Goal: Information Seeking & Learning: Find specific fact

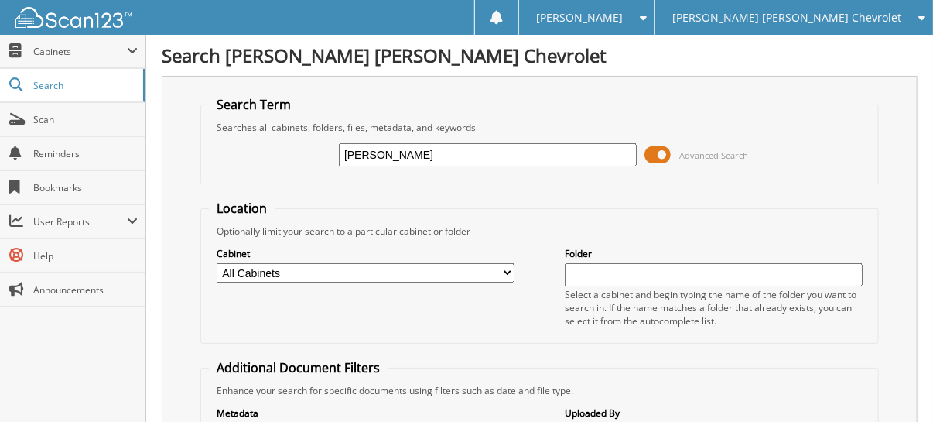
type input "hummell"
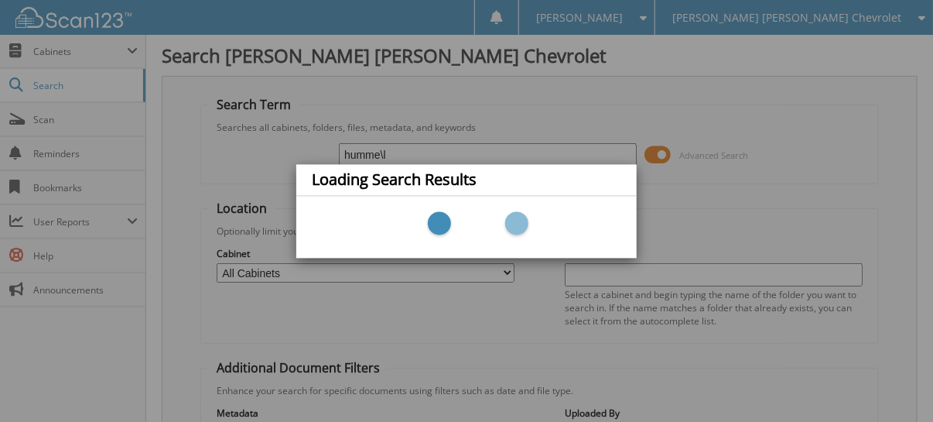
type input "[PERSON_NAME]"
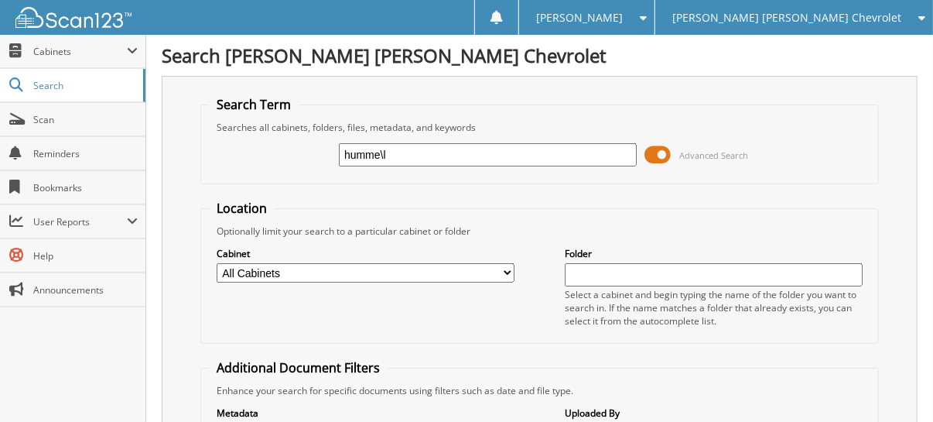
click at [411, 155] on input "humme\l" at bounding box center [488, 154] width 298 height 23
type input "[PERSON_NAME]"
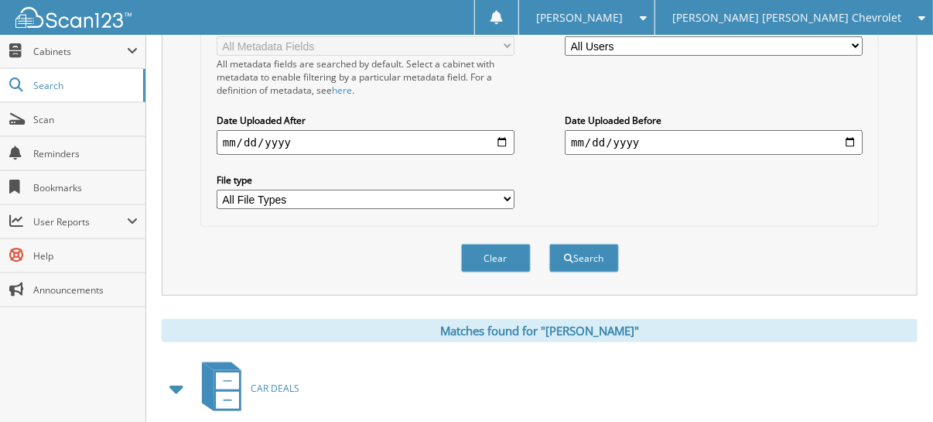
scroll to position [541, 0]
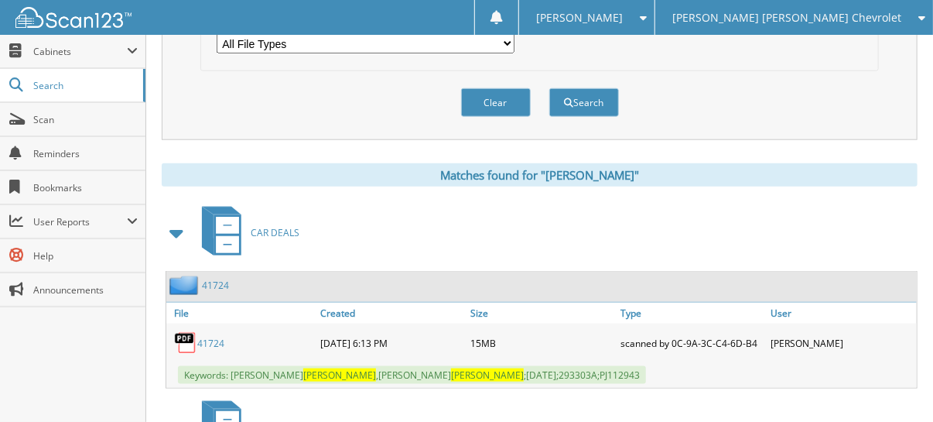
click at [213, 336] on link "41724" at bounding box center [210, 342] width 27 height 13
